Goal: Information Seeking & Learning: Learn about a topic

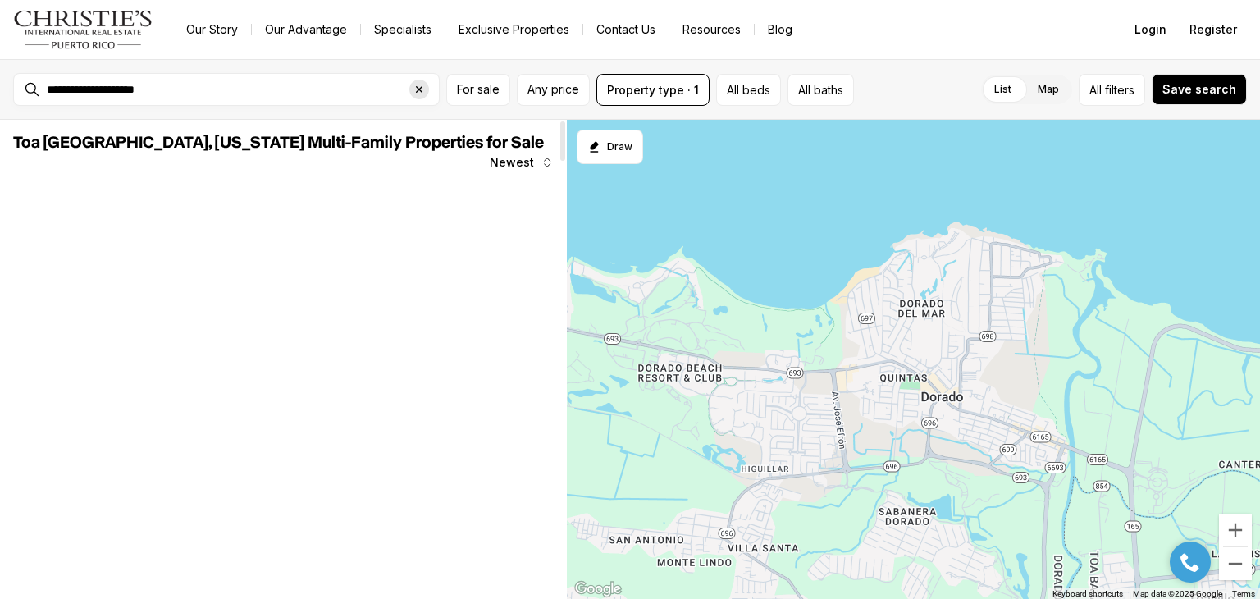
click at [415, 93] on icon "Clear search input" at bounding box center [418, 89] width 13 height 13
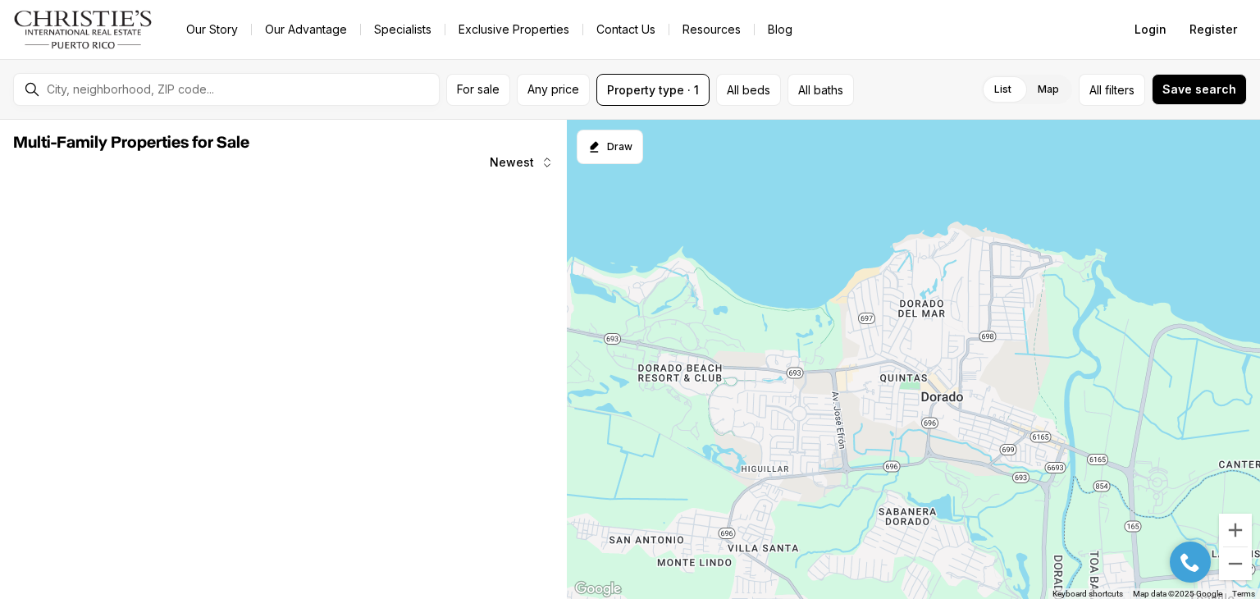
click at [316, 109] on div "For sale Any price Property type · 1 All beds All baths List Map List Map All f…" at bounding box center [630, 89] width 1260 height 61
click at [315, 98] on div at bounding box center [239, 89] width 399 height 26
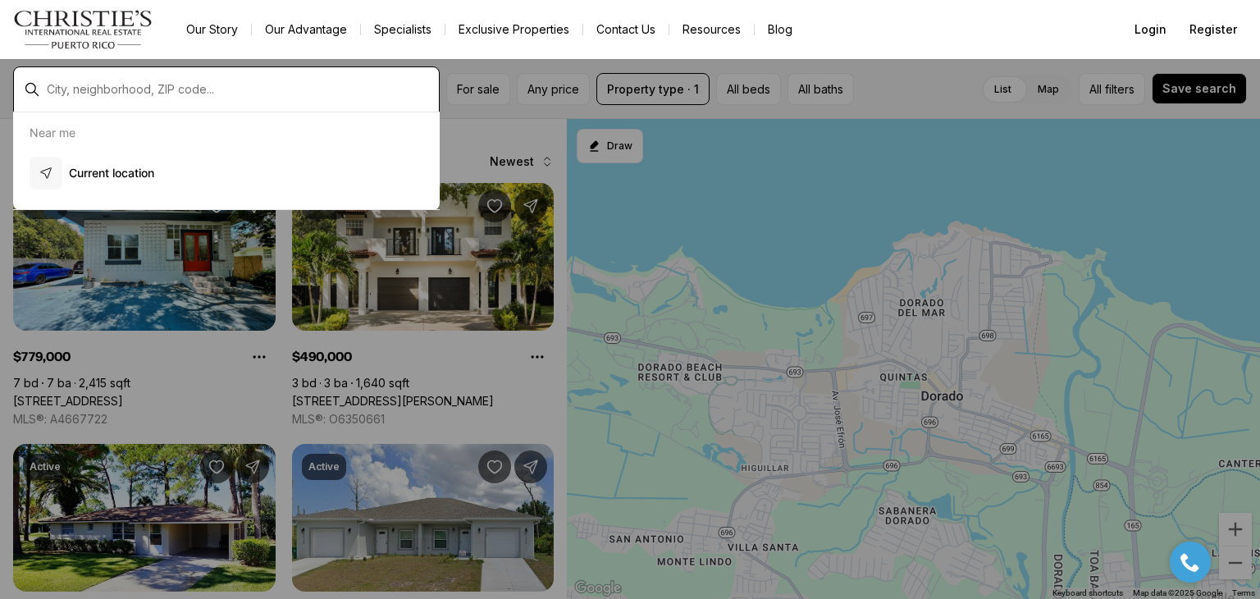
click at [295, 89] on input "text" at bounding box center [239, 89] width 385 height 13
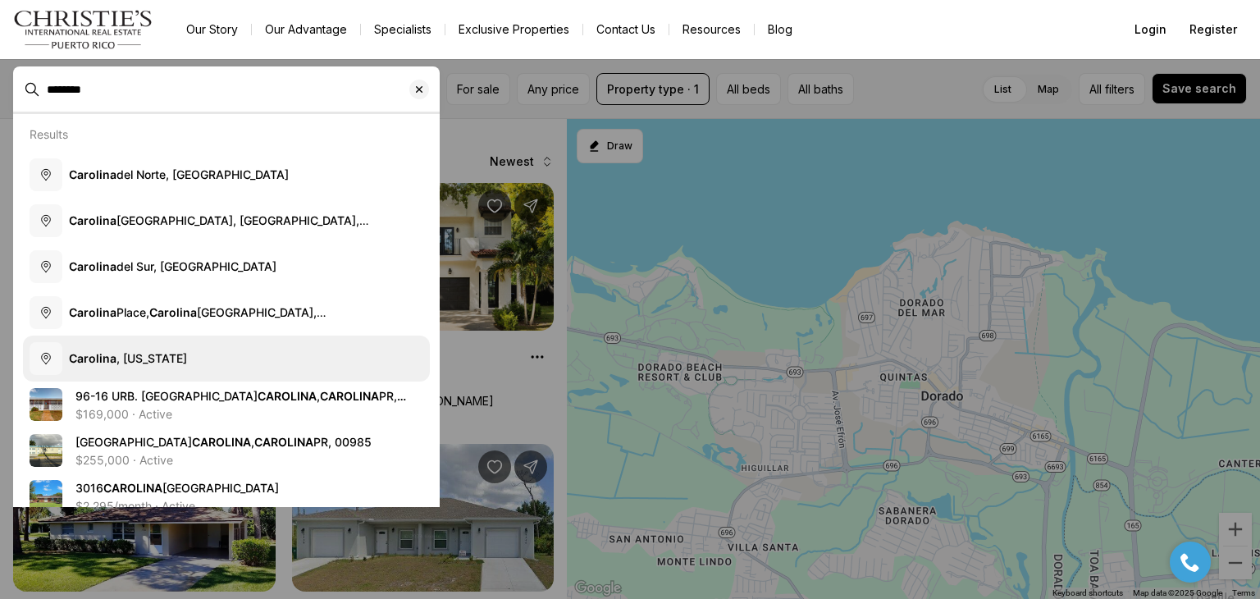
type input "********"
click at [248, 368] on button "Carolina , Puerto Rico" at bounding box center [226, 358] width 407 height 46
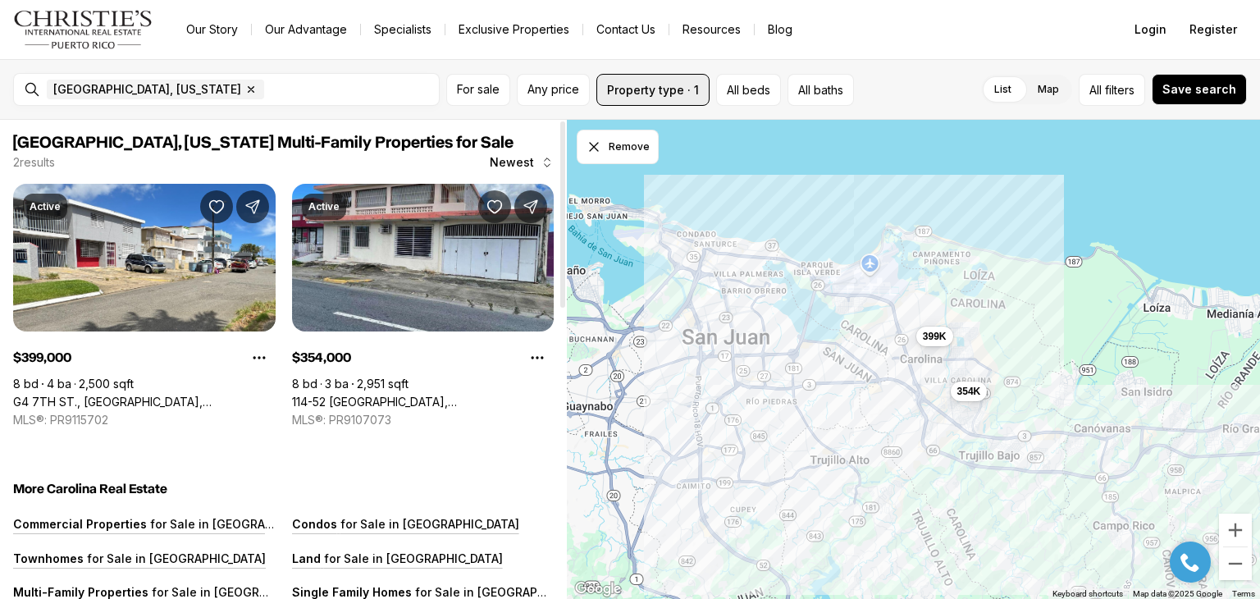
click at [635, 93] on button "Property type · 1" at bounding box center [652, 90] width 113 height 32
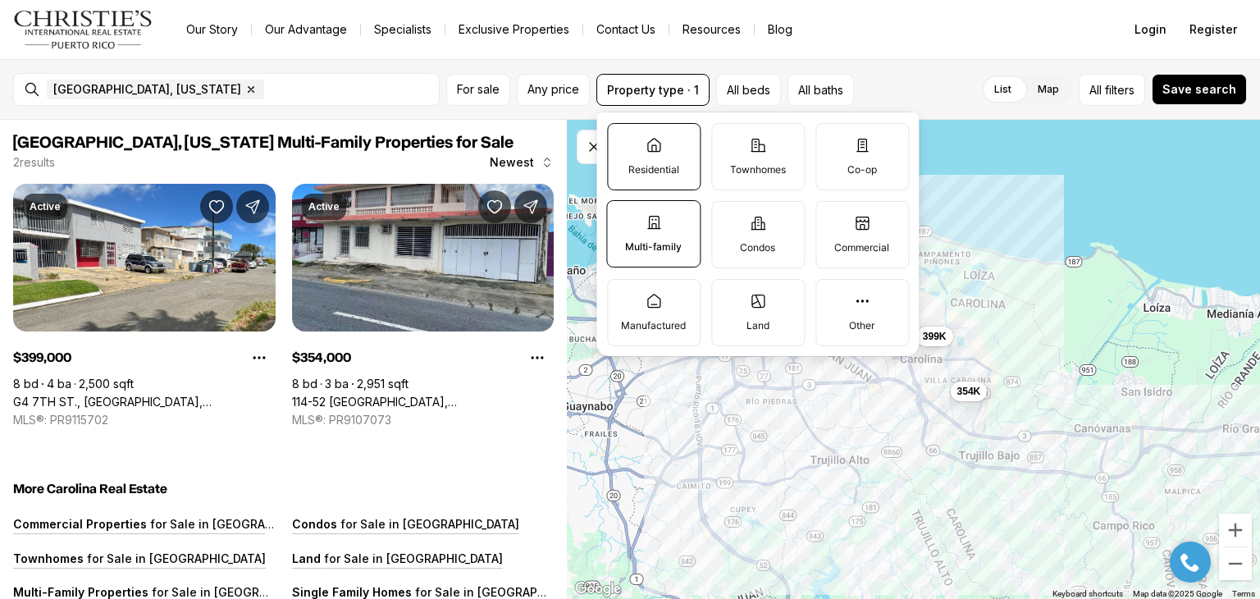
click at [646, 139] on icon at bounding box center [653, 145] width 16 height 16
click at [624, 139] on button "Residential" at bounding box center [616, 132] width 16 height 16
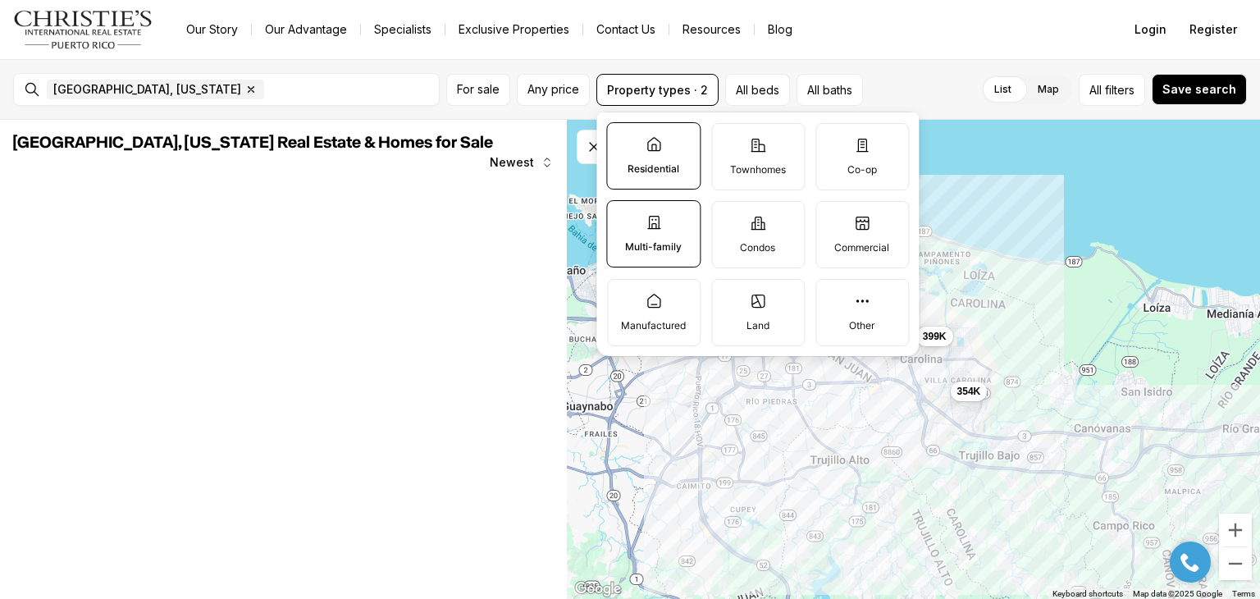
click at [643, 226] on label "Multi-family" at bounding box center [653, 233] width 94 height 67
click at [623, 217] on button "Multi-family" at bounding box center [615, 209] width 16 height 16
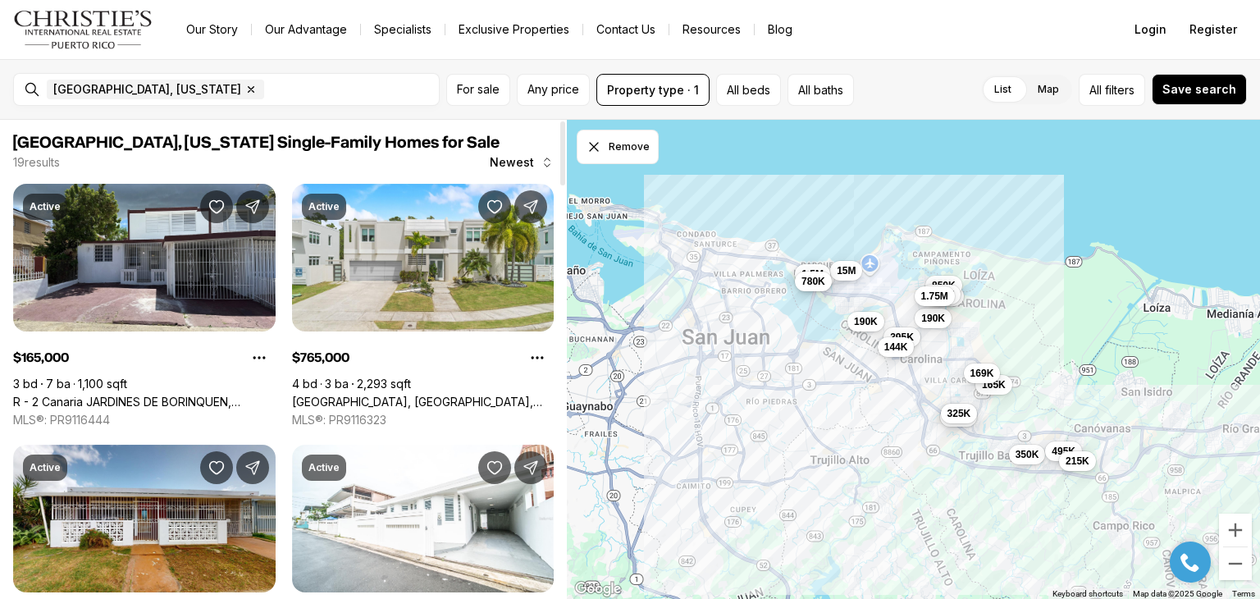
click at [560, 135] on div at bounding box center [562, 153] width 5 height 64
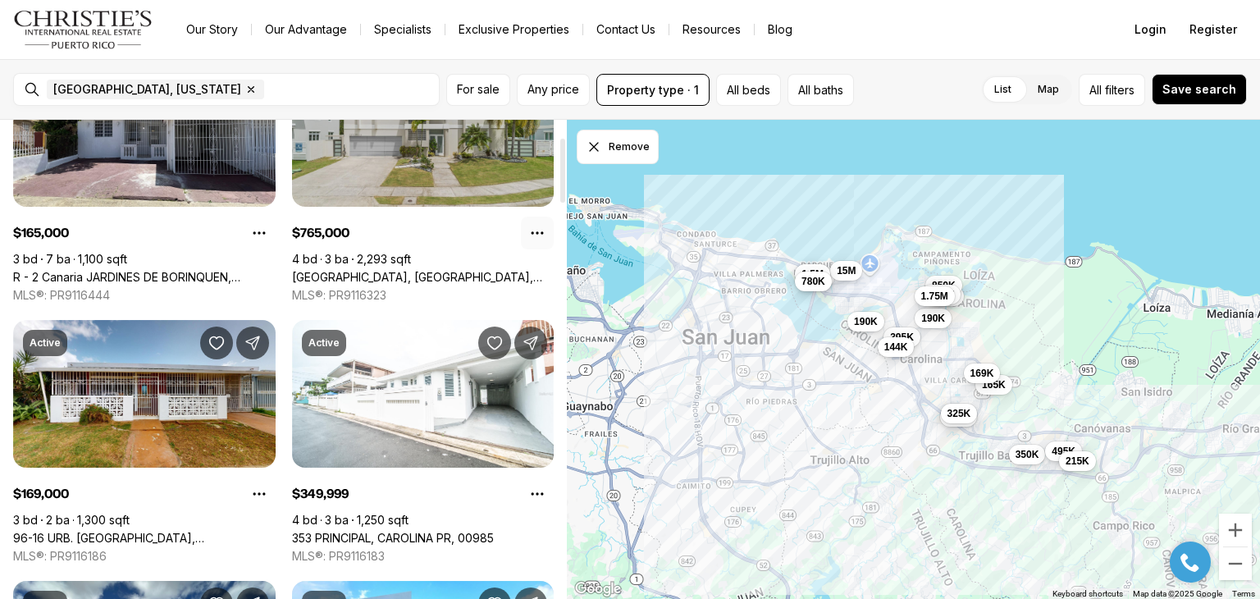
scroll to position [141, 0]
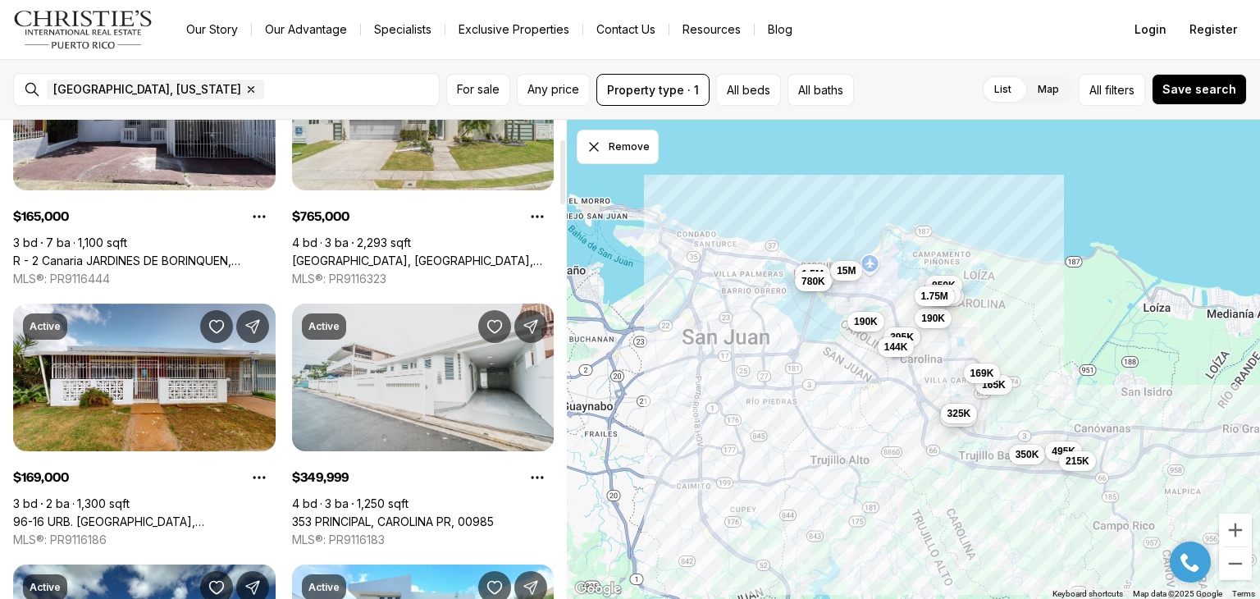
click at [419, 514] on link "353 PRINCIPAL, CAROLINA PR, 00985" at bounding box center [393, 521] width 202 height 15
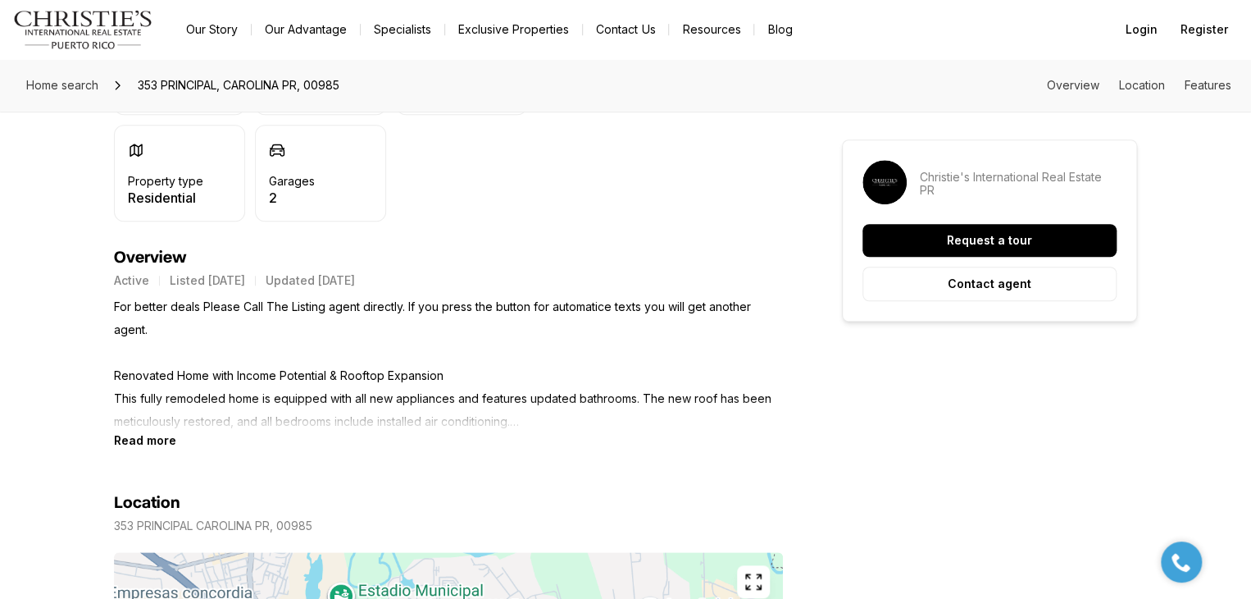
scroll to position [590, 0]
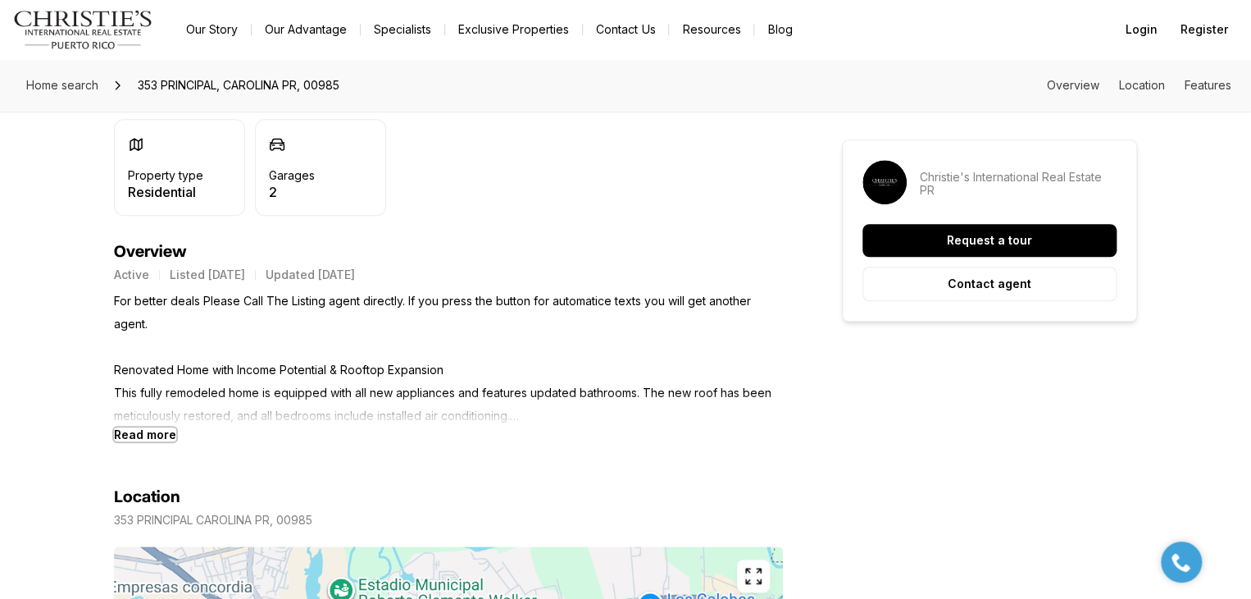
click at [153, 435] on b "Read more" at bounding box center [145, 434] width 62 height 14
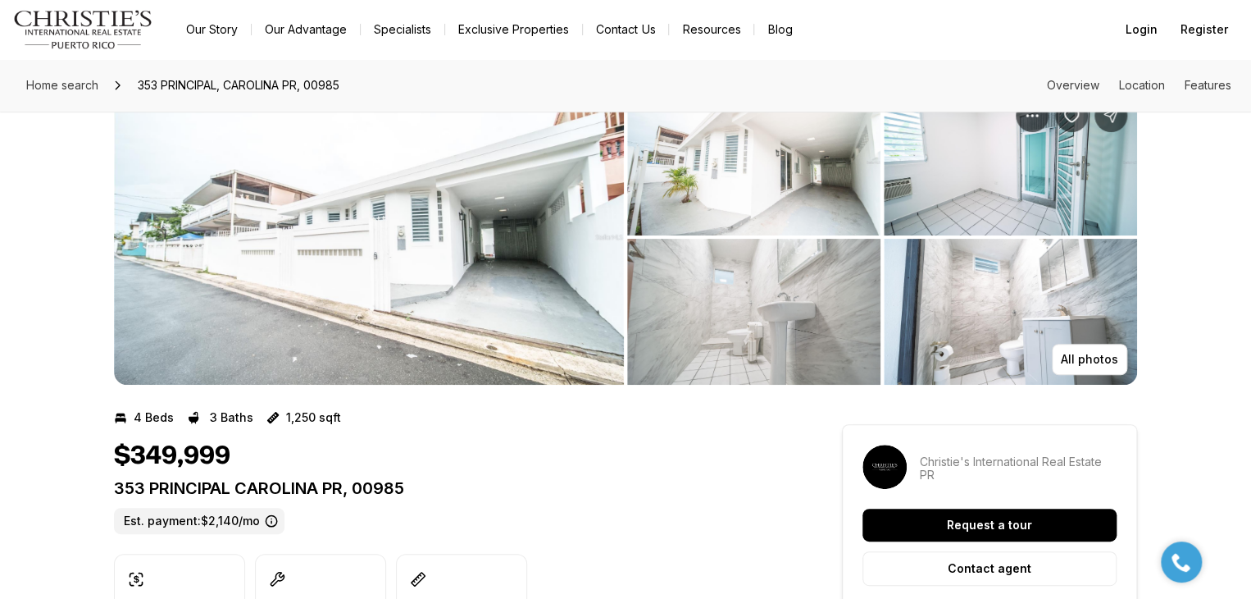
scroll to position [0, 0]
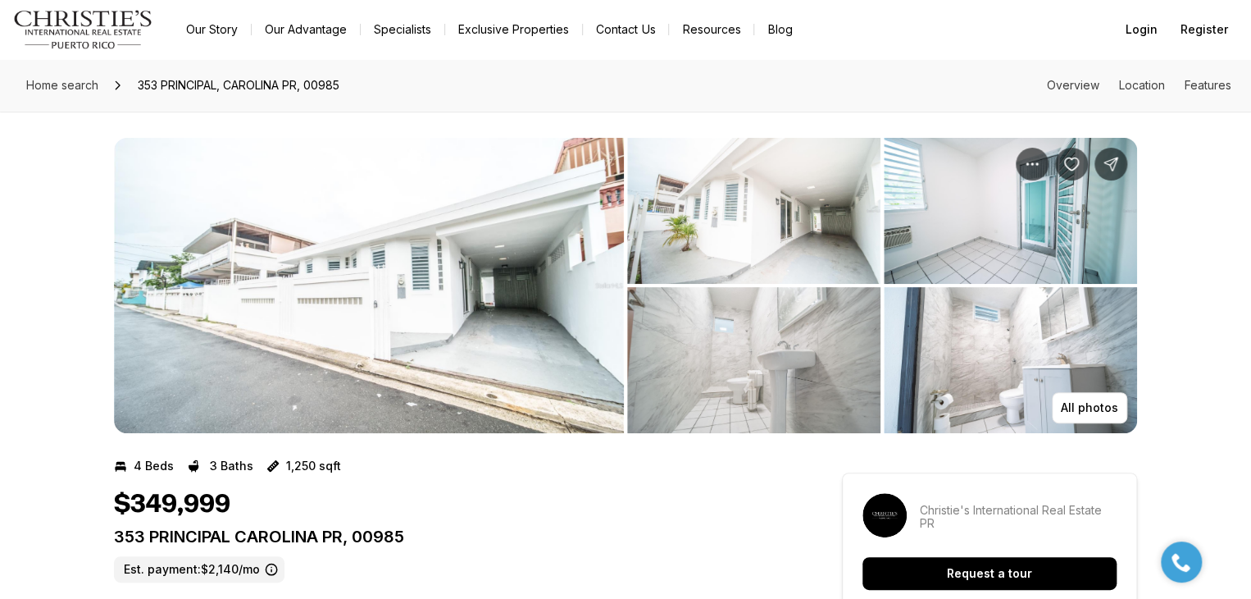
click at [883, 50] on nav "Go to: Homepage Our Story Our Advantage Specialists Exclusive Properties Contac…" at bounding box center [625, 29] width 1251 height 59
click at [905, 85] on div "Home search 353 PRINCIPAL, [GEOGRAPHIC_DATA], 00985 Overview Location Features" at bounding box center [625, 85] width 1251 height 52
